Goal: Task Accomplishment & Management: Manage account settings

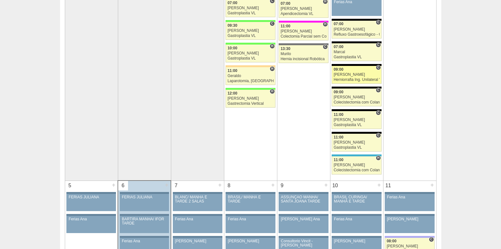
scroll to position [159, 0]
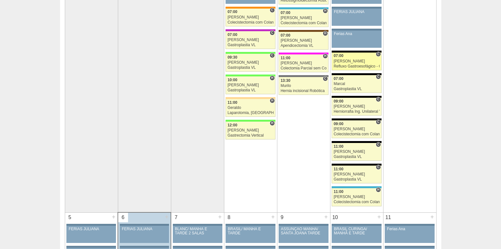
click at [364, 66] on div "Refluxo Gastroesofágico - Cirurgia VL" at bounding box center [357, 66] width 46 height 4
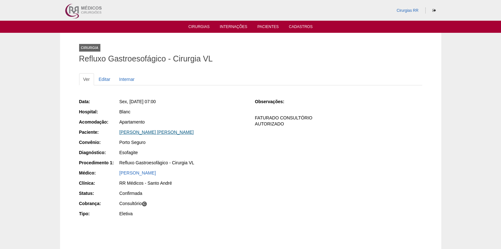
click at [157, 131] on link "RODRIGO SANTOS DE MENEZES" at bounding box center [157, 131] width 74 height 5
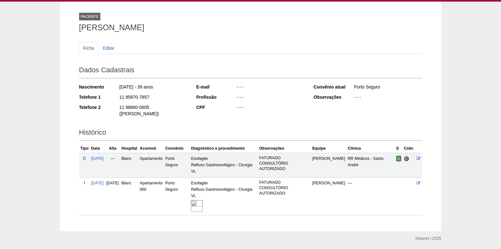
scroll to position [45, 0]
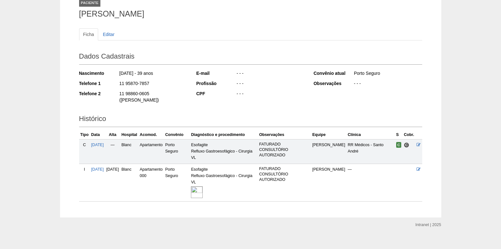
click at [203, 186] on img at bounding box center [197, 192] width 12 height 12
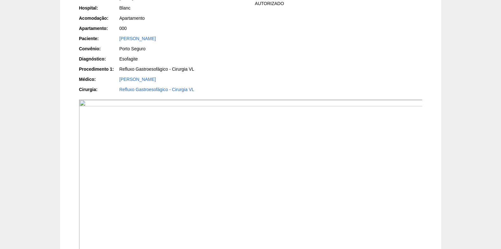
scroll to position [32, 0]
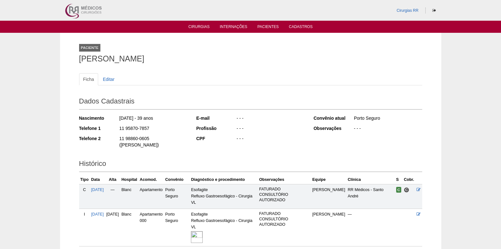
scroll to position [43, 0]
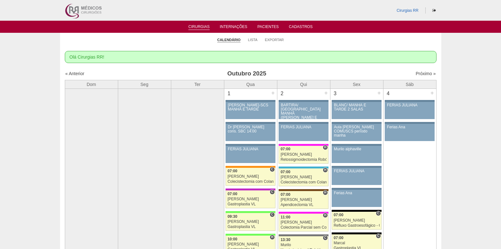
scroll to position [159, 0]
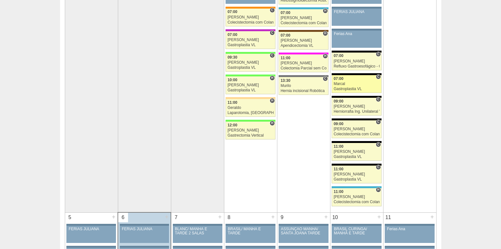
click at [346, 85] on div "Marcal" at bounding box center [357, 84] width 46 height 4
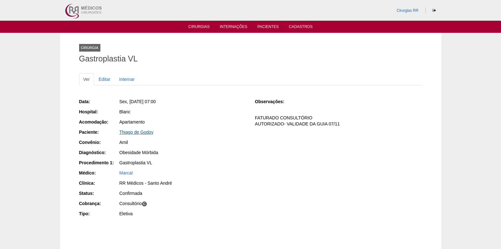
click at [133, 131] on link "Thiago de Godoy" at bounding box center [137, 131] width 34 height 5
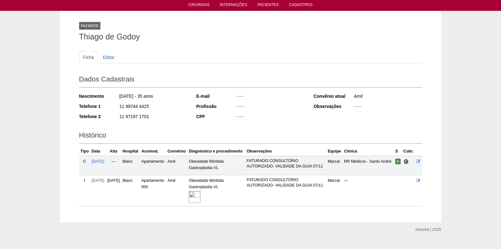
scroll to position [45, 0]
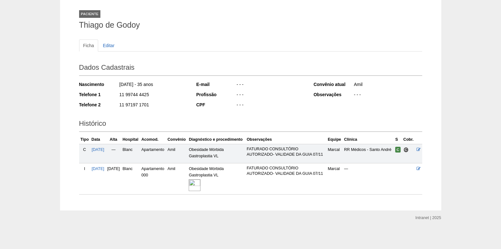
click at [201, 183] on img at bounding box center [195, 185] width 12 height 12
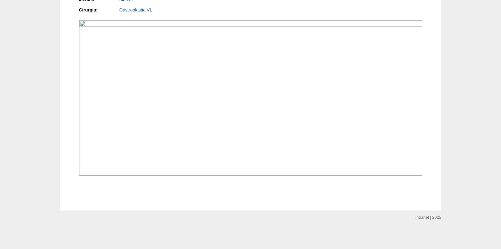
scroll to position [572, 0]
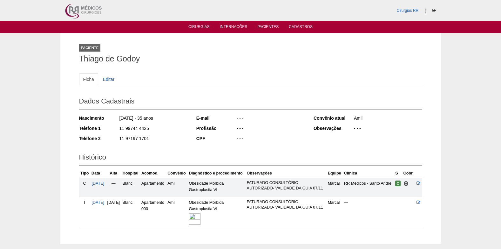
scroll to position [44, 0]
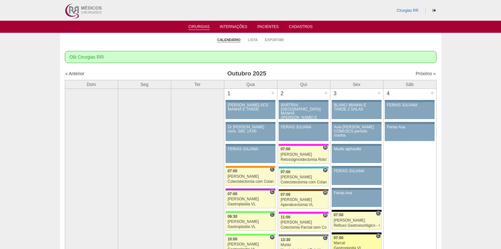
scroll to position [159, 0]
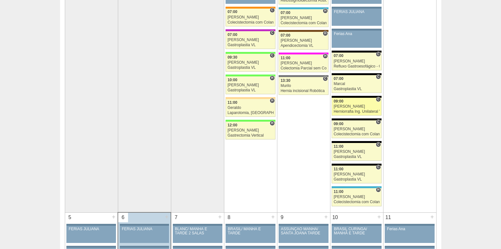
click at [345, 104] on link "88433 Luiz Guilherme C 09:00 Luiz Guilherme Herniorrafia Ing. Unilateral VL Hos…" at bounding box center [357, 107] width 50 height 18
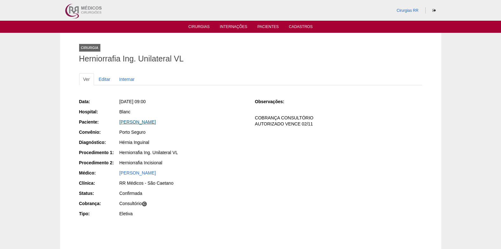
click at [140, 121] on link "[PERSON_NAME]" at bounding box center [138, 121] width 37 height 5
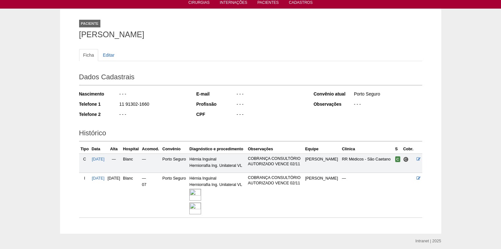
scroll to position [47, 0]
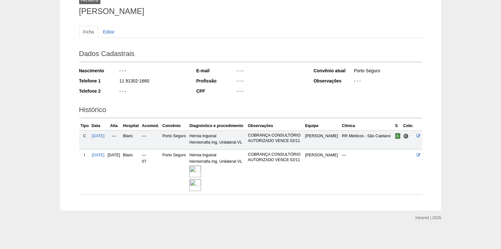
click at [201, 166] on img at bounding box center [195, 171] width 12 height 12
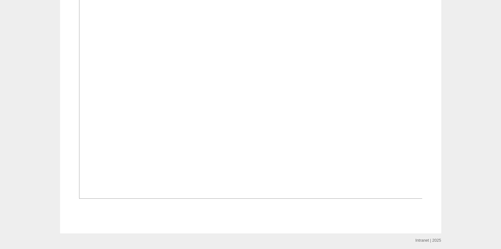
scroll to position [604, 0]
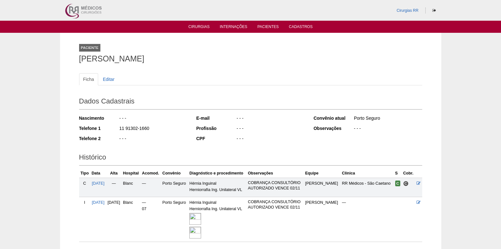
scroll to position [45, 0]
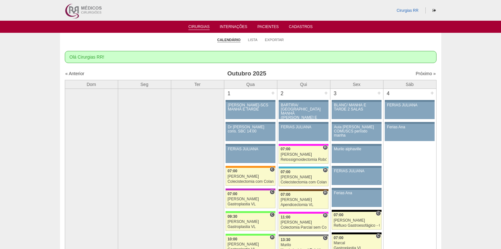
scroll to position [159, 0]
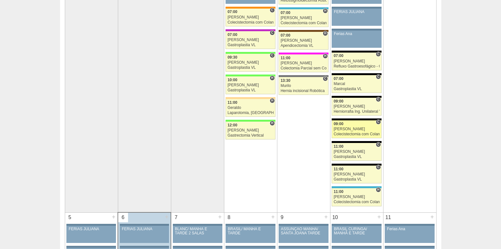
click at [350, 130] on div "[PERSON_NAME]" at bounding box center [357, 129] width 46 height 4
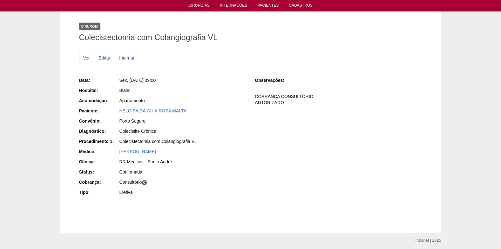
scroll to position [32, 0]
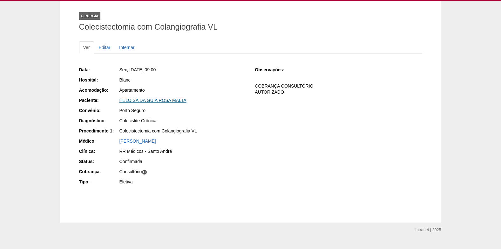
click at [150, 101] on link "HELOISA DA GUIA ROSA MALTA" at bounding box center [153, 100] width 67 height 5
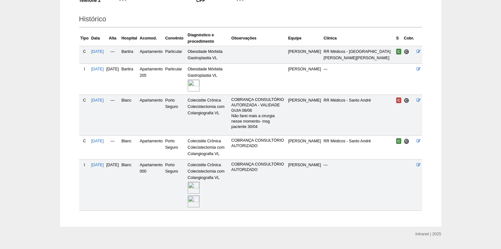
scroll to position [143, 0]
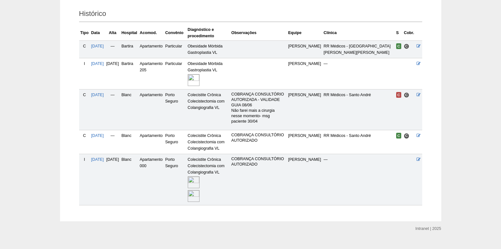
click at [200, 176] on img at bounding box center [194, 182] width 12 height 12
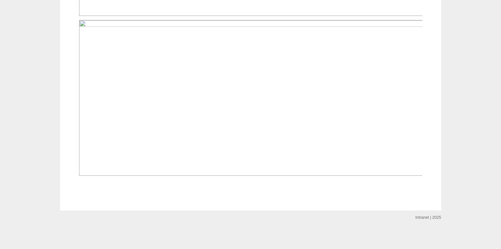
scroll to position [656, 0]
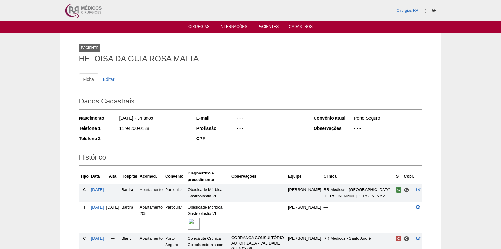
scroll to position [143, 0]
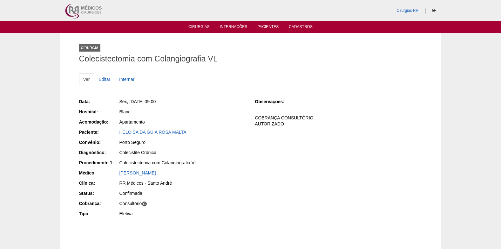
scroll to position [32, 0]
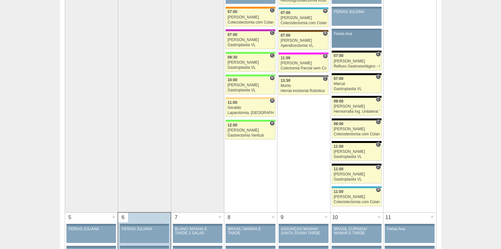
scroll to position [159, 0]
click at [348, 148] on link "88945 Paulo Regina C 11:00 Paulo Regina Gastroplastia VL Hospital Blanc RR Médi…" at bounding box center [357, 152] width 50 height 18
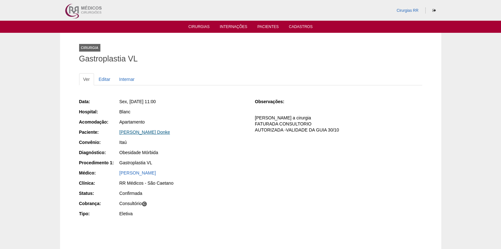
click at [154, 131] on link "[PERSON_NAME] Donke" at bounding box center [145, 131] width 51 height 5
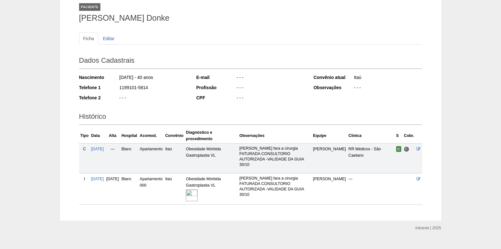
scroll to position [51, 0]
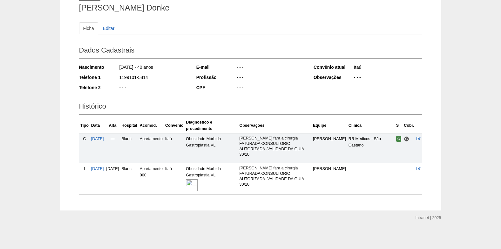
click at [198, 182] on img at bounding box center [192, 185] width 12 height 12
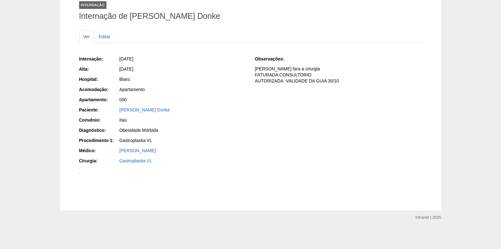
scroll to position [388, 0]
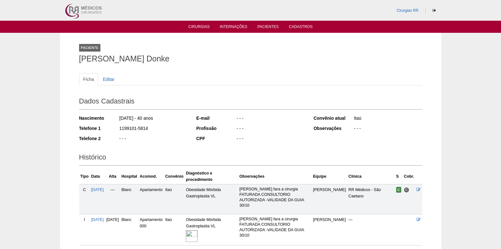
scroll to position [51, 0]
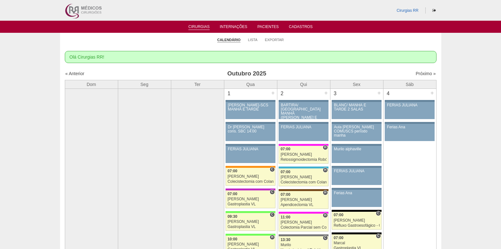
scroll to position [159, 0]
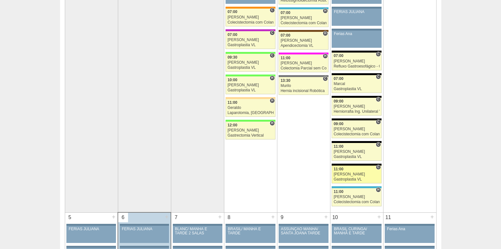
click at [359, 173] on div "Nathan" at bounding box center [357, 174] width 46 height 4
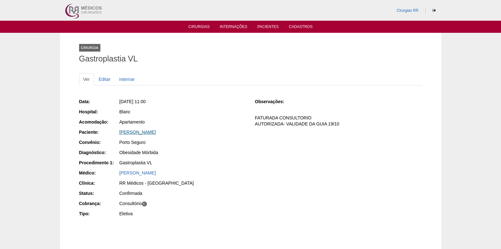
click at [135, 131] on link "[PERSON_NAME]" at bounding box center [138, 131] width 37 height 5
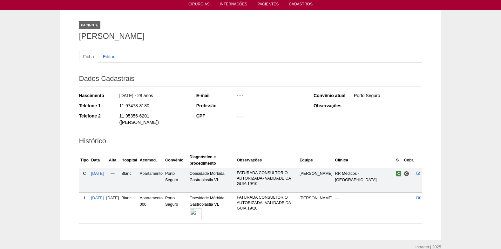
scroll to position [45, 0]
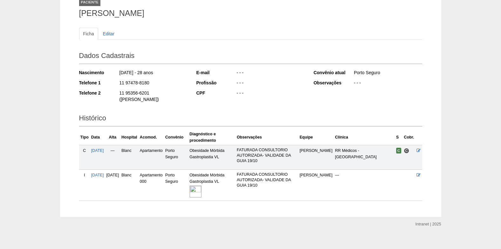
click at [202, 185] on img at bounding box center [196, 191] width 12 height 12
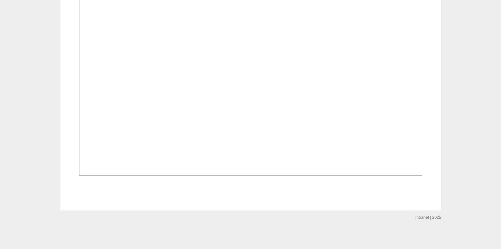
scroll to position [496, 0]
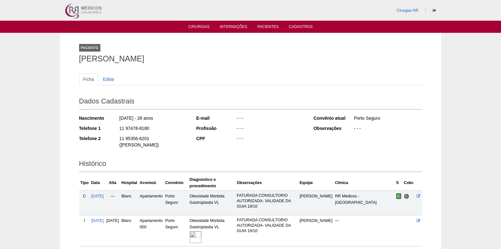
scroll to position [44, 0]
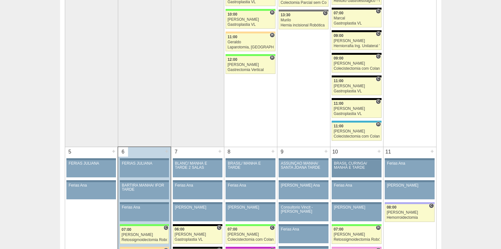
scroll to position [254, 0]
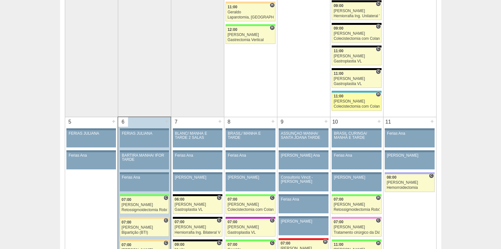
click at [353, 100] on div "[PERSON_NAME]" at bounding box center [357, 101] width 46 height 4
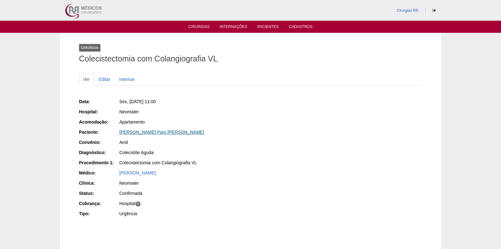
click at [137, 134] on link "[PERSON_NAME] Pars [PERSON_NAME]" at bounding box center [162, 131] width 85 height 5
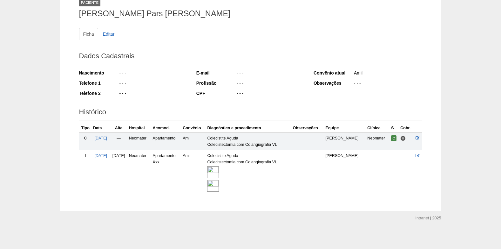
scroll to position [46, 0]
click at [219, 172] on img at bounding box center [213, 171] width 12 height 12
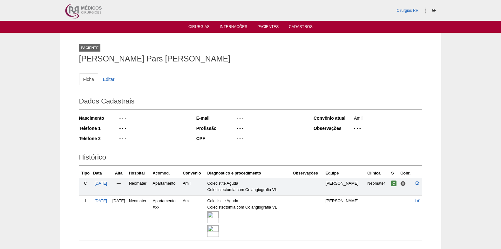
scroll to position [44, 0]
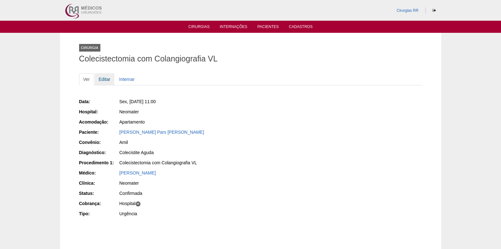
click at [105, 79] on link "Editar" at bounding box center [105, 79] width 20 height 12
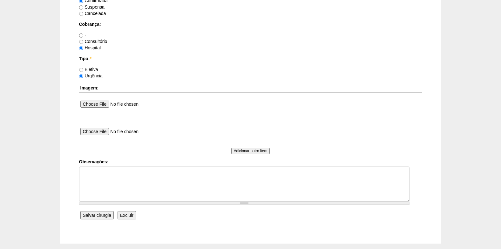
scroll to position [571, 0]
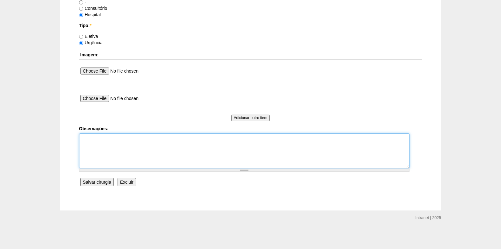
click at [97, 162] on textarea "Observações:" at bounding box center [244, 150] width 331 height 35
type textarea "COBRANÇA HOSPITAL"
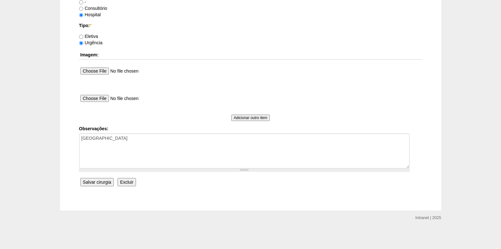
click at [100, 181] on input "Salvar cirurgia" at bounding box center [96, 182] width 33 height 8
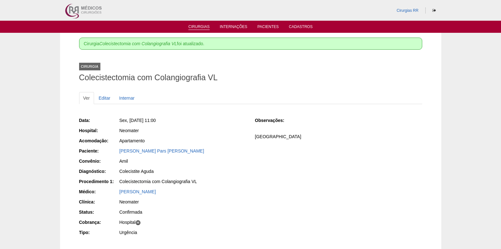
click at [204, 28] on link "Cirurgias" at bounding box center [199, 26] width 21 height 5
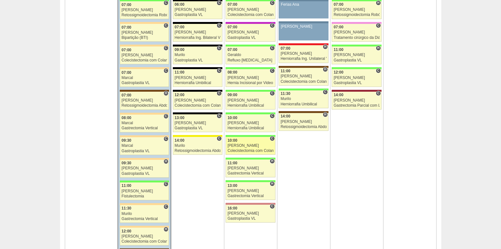
scroll to position [445, 0]
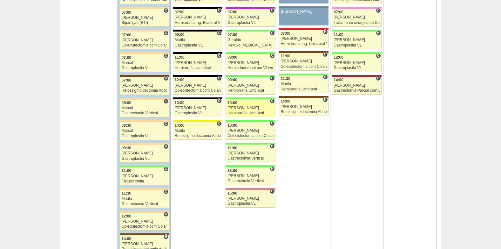
click at [241, 114] on div "Herniorrafia Umbilical" at bounding box center [251, 113] width 46 height 4
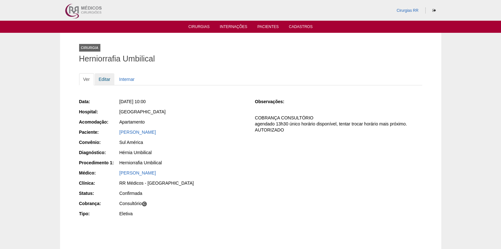
click at [110, 80] on link "Editar" at bounding box center [105, 79] width 20 height 12
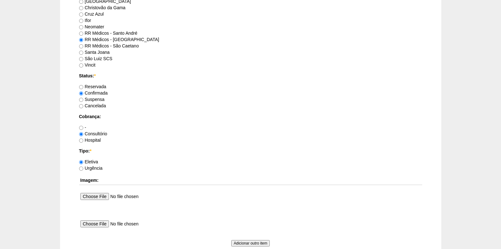
scroll to position [571, 0]
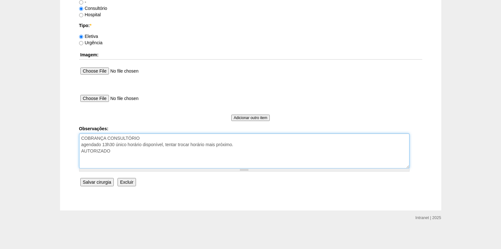
drag, startPoint x: 128, startPoint y: 159, endPoint x: 86, endPoint y: 155, distance: 42.2
click at [86, 155] on textarea "COBRANÇA CONSULTÓRIO agendado 13h30 único horário disponível, tentar trocar hor…" at bounding box center [244, 150] width 331 height 35
click at [254, 149] on textarea "COBRANÇA CONSULTÓRIO agendado 13h30 único horário disponível, tentar trocar hor…" at bounding box center [244, 150] width 331 height 35
drag, startPoint x: 254, startPoint y: 146, endPoint x: 77, endPoint y: 148, distance: 177.1
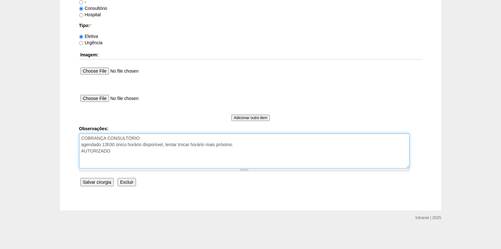
click at [230, 150] on textarea "COBRANÇA CONSULTÓRIO agendado 13h30 único horário disponível, tentar trocar hor…" at bounding box center [244, 150] width 331 height 35
drag, startPoint x: 243, startPoint y: 139, endPoint x: 239, endPoint y: 148, distance: 9.3
click at [217, 143] on textarea "COBRANÇA CONSULTÓRIO agendado 13h30 único horário disponível, tentar trocar hor…" at bounding box center [244, 150] width 331 height 35
click at [248, 149] on textarea "COBRANÇA CONSULTÓRIO agendado 13h30 único horário disponível, tentar trocar hor…" at bounding box center [244, 150] width 331 height 35
drag, startPoint x: 248, startPoint y: 146, endPoint x: 80, endPoint y: 144, distance: 167.6
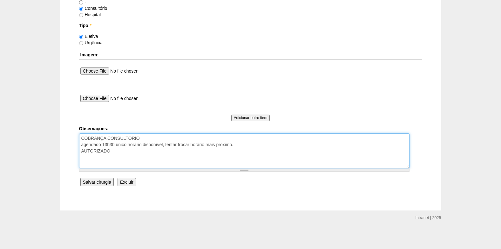
click at [80, 144] on textarea "COBRANÇA CONSULTÓRIO agendado 13h30 único horário disponível, tentar trocar hor…" at bounding box center [244, 150] width 331 height 35
type textarea "COBRANÇA CONSULTÓRIO AUTORIZADO"
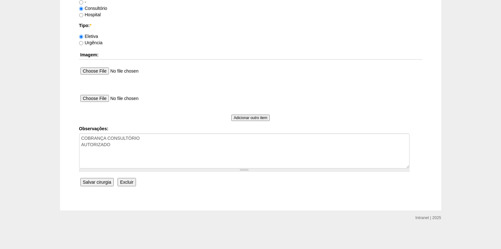
click at [93, 179] on input "Salvar cirurgia" at bounding box center [96, 182] width 33 height 8
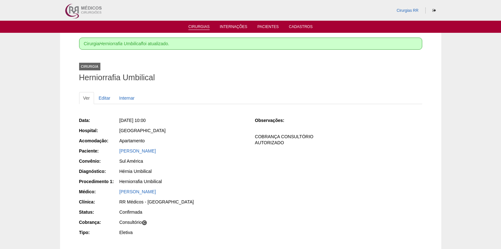
click at [196, 26] on link "Cirurgias" at bounding box center [199, 26] width 21 height 5
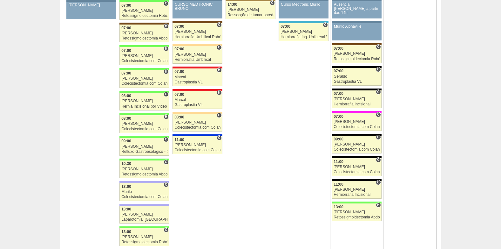
scroll to position [763, 0]
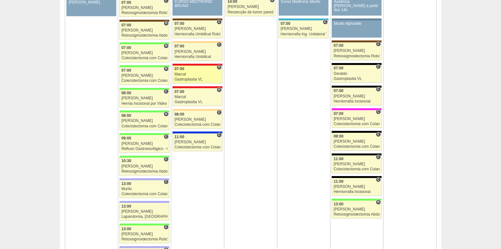
click at [188, 76] on link "89270 Marcal H 07:00 Marcal Gastroplastia VL Hospital Assunção Assunção Ariane …" at bounding box center [198, 74] width 50 height 18
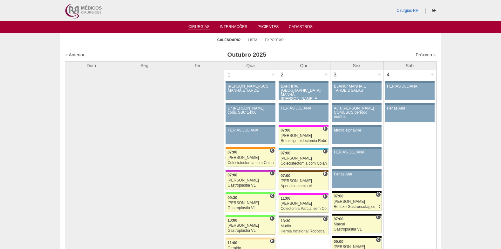
scroll to position [763, 0]
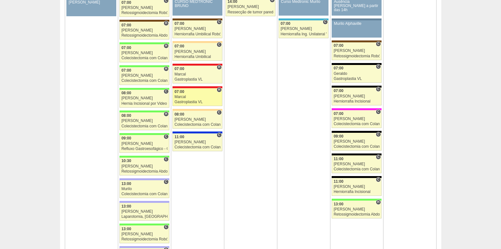
click at [195, 95] on div "Marcal" at bounding box center [198, 97] width 46 height 4
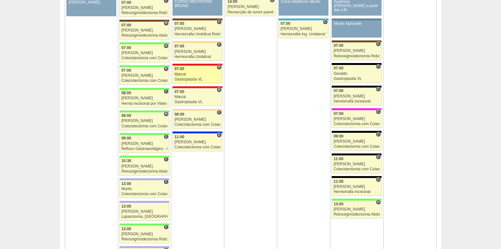
scroll to position [763, 0]
